Goal: Find specific page/section: Find specific page/section

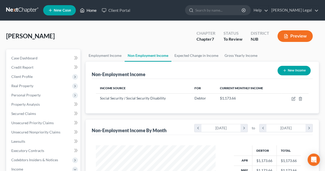
click at [90, 13] on link "Home" at bounding box center [88, 10] width 22 height 9
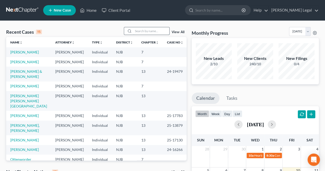
click at [151, 33] on input "search" at bounding box center [151, 30] width 36 height 7
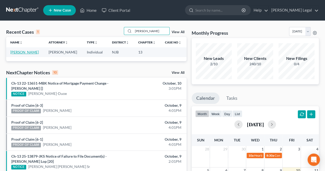
type input "[PERSON_NAME]"
click at [29, 51] on link "[PERSON_NAME]" at bounding box center [24, 52] width 29 height 4
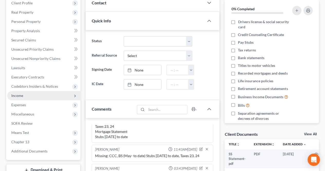
scroll to position [103, 0]
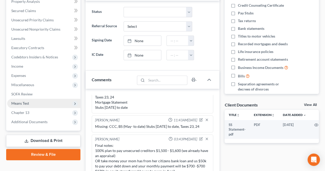
click at [42, 105] on span "Means Test" at bounding box center [43, 103] width 73 height 9
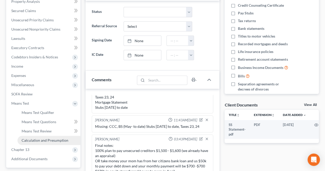
click at [46, 137] on link "Calculation and Presumption" at bounding box center [48, 140] width 63 height 9
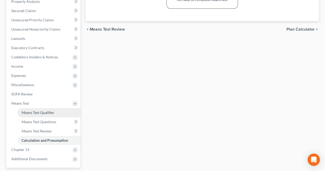
click at [53, 112] on span "Means Test Qualifier" at bounding box center [38, 112] width 33 height 4
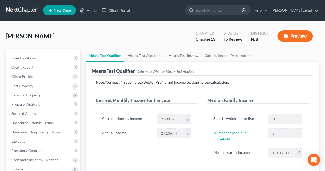
scroll to position [103, 0]
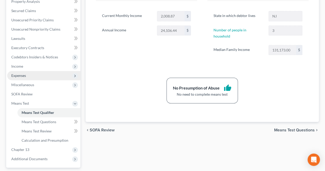
click at [31, 75] on span "Expenses" at bounding box center [43, 75] width 73 height 9
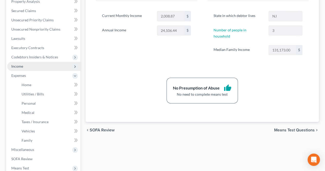
click at [27, 69] on span "Income" at bounding box center [43, 66] width 73 height 9
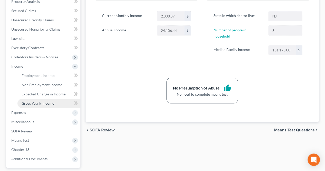
click at [38, 103] on span "Gross Yearly Income" at bounding box center [38, 103] width 33 height 4
